Goal: Navigation & Orientation: Go to known website

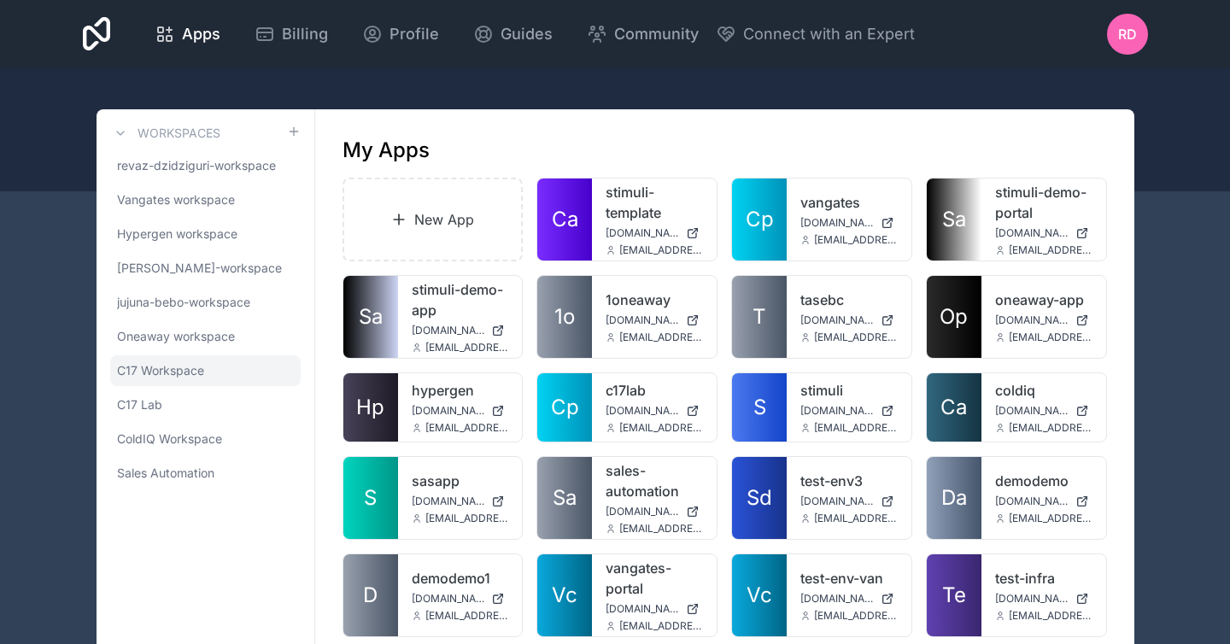
click at [178, 369] on span "C17 Workspace" at bounding box center [160, 370] width 87 height 17
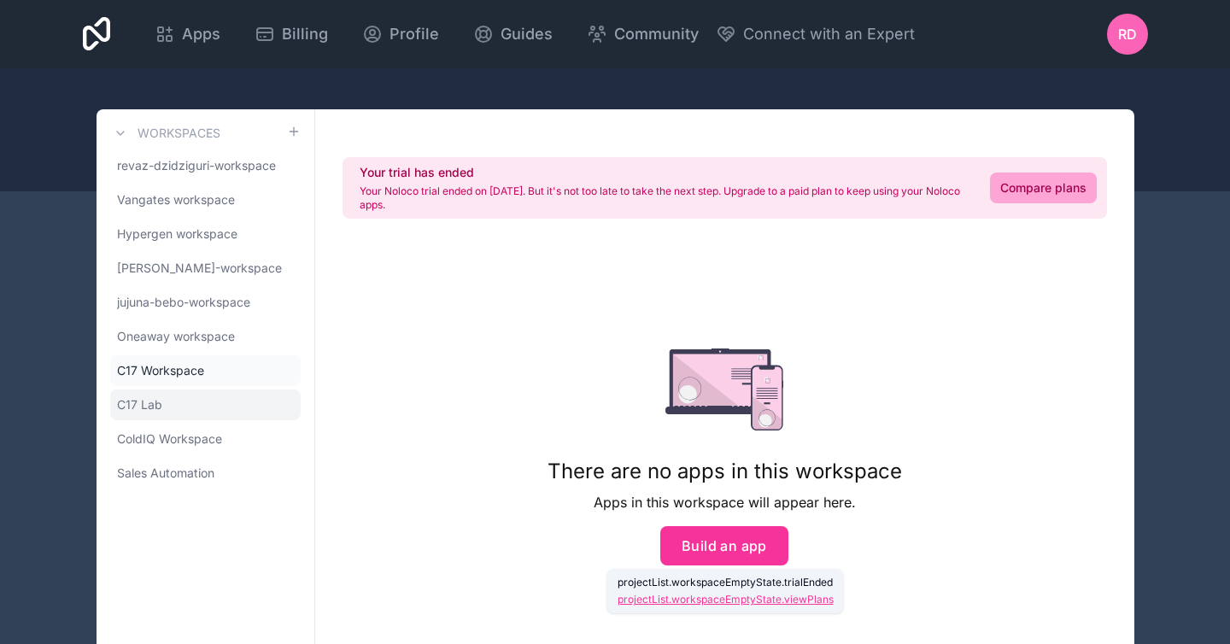
click at [167, 403] on link "C17 Lab" at bounding box center [205, 405] width 191 height 31
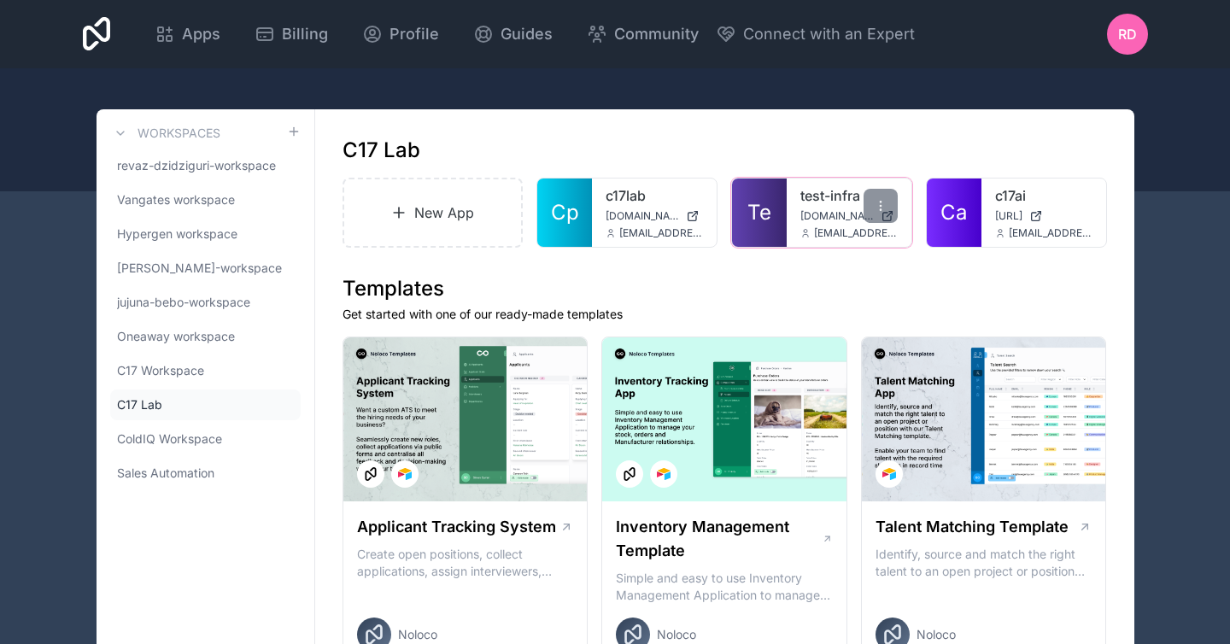
click at [871, 179] on div "test-infra test-infra.noloco.co rezi@stimuli.digital" at bounding box center [849, 213] width 125 height 68
click at [794, 211] on div "test-infra test-infra.noloco.co rezi@stimuli.digital" at bounding box center [849, 213] width 125 height 68
click at [800, 204] on div "test-infra test-infra.noloco.co rezi@stimuli.digital" at bounding box center [849, 213] width 125 height 68
click at [807, 203] on link "test-infra" at bounding box center [849, 195] width 97 height 21
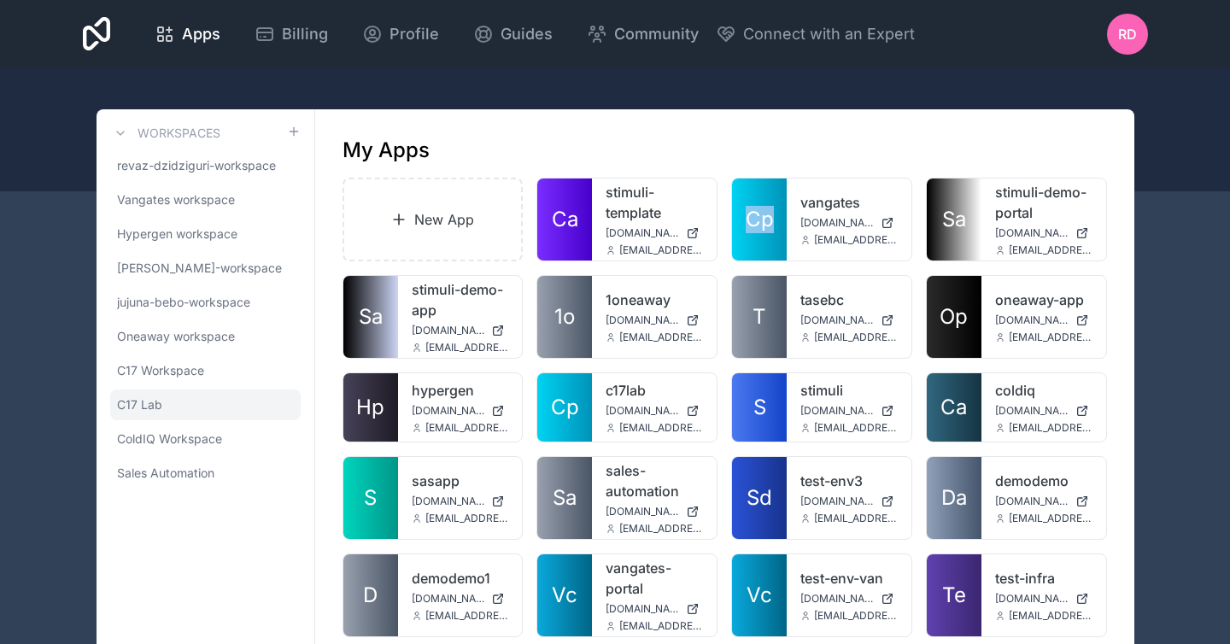
click at [183, 396] on link "C17 Lab" at bounding box center [205, 405] width 191 height 31
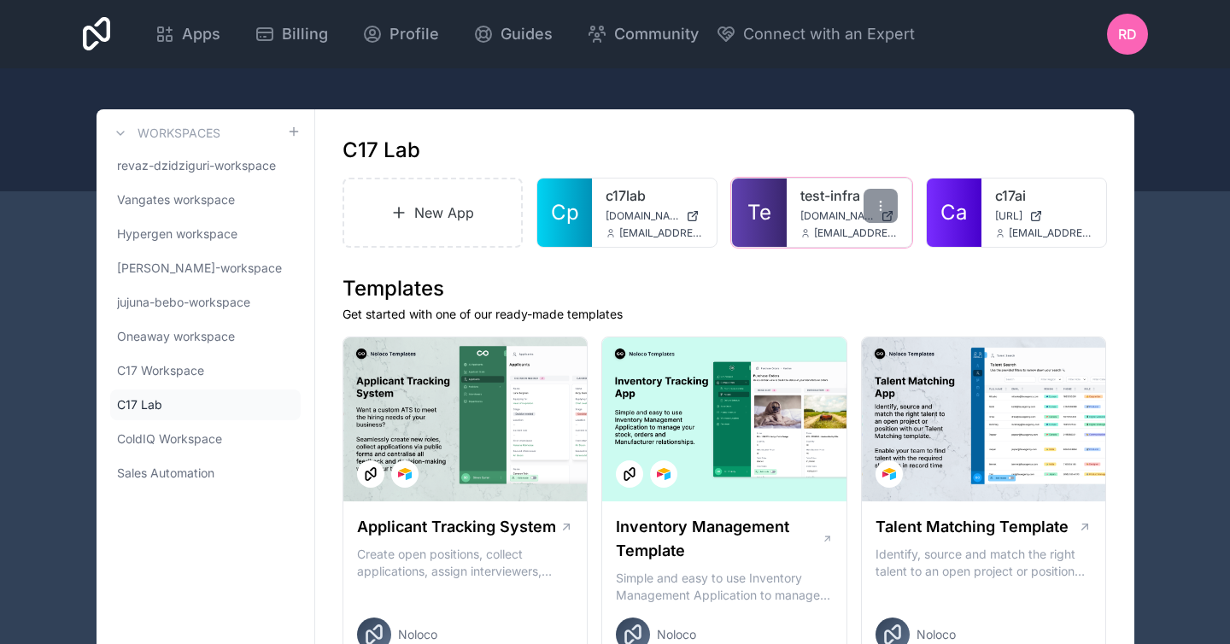
click at [801, 213] on span "[DOMAIN_NAME]" at bounding box center [837, 216] width 73 height 14
